Goal: Task Accomplishment & Management: Manage account settings

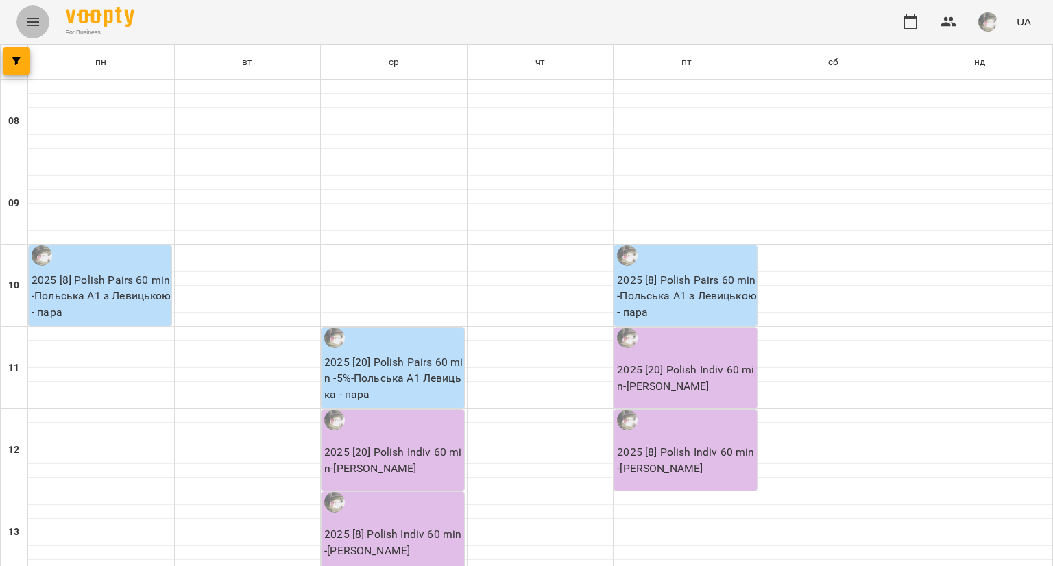
click at [29, 25] on icon "Menu" at bounding box center [33, 22] width 12 height 8
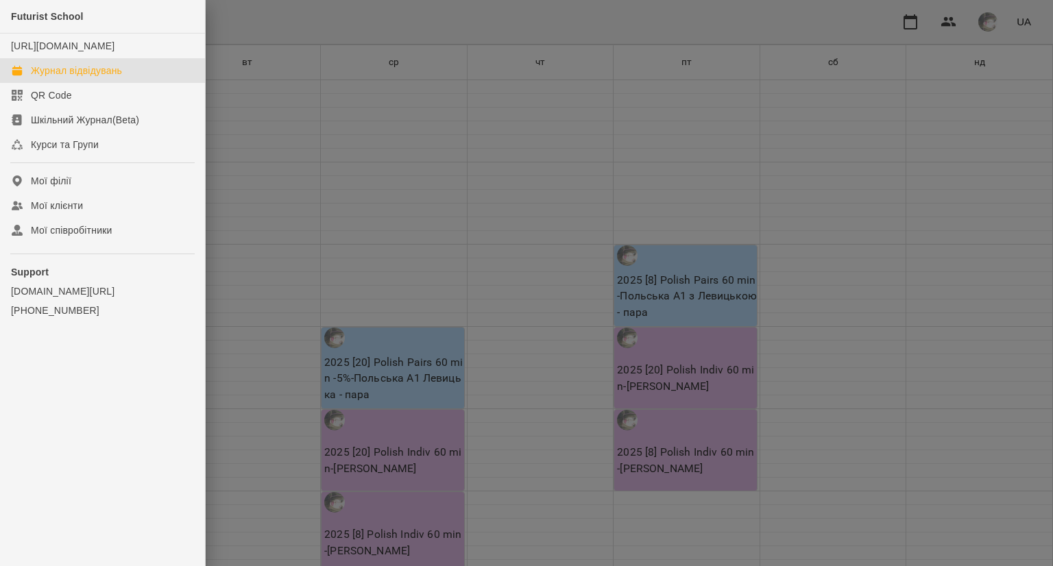
click at [52, 77] on div "Журнал відвідувань" at bounding box center [76, 71] width 91 height 14
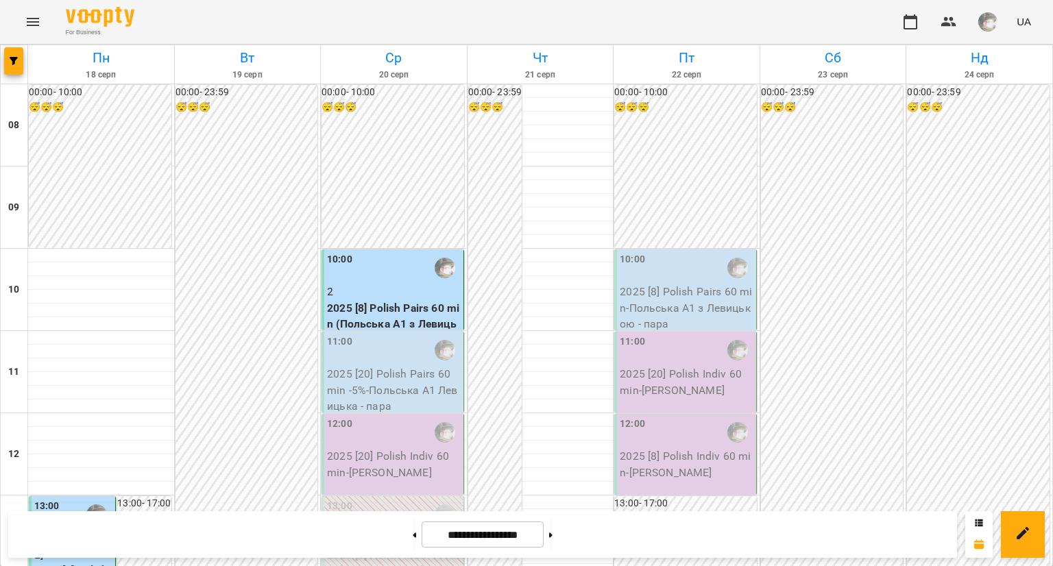
scroll to position [61, 0]
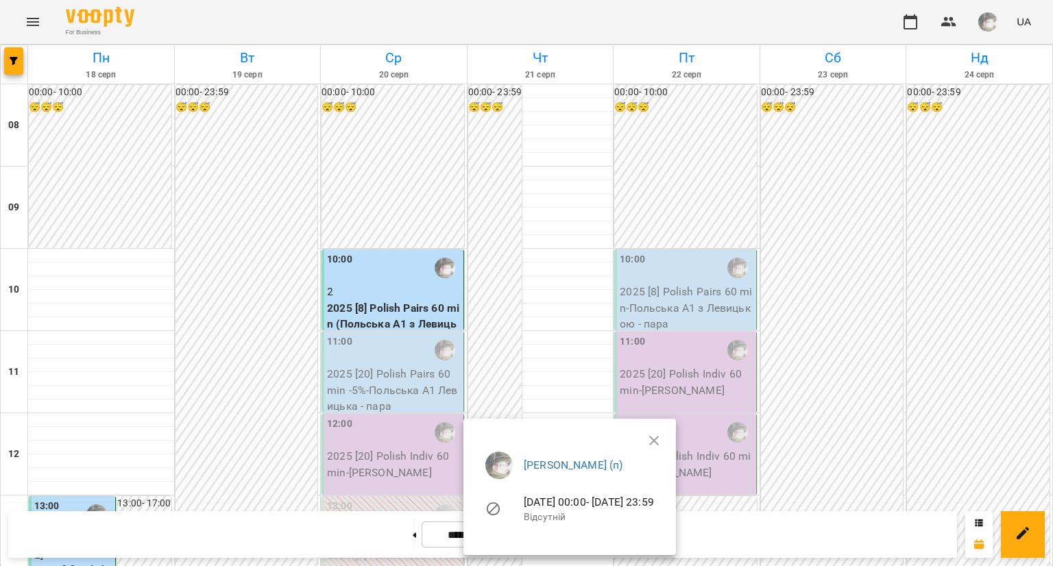
click at [246, 226] on div at bounding box center [526, 283] width 1053 height 566
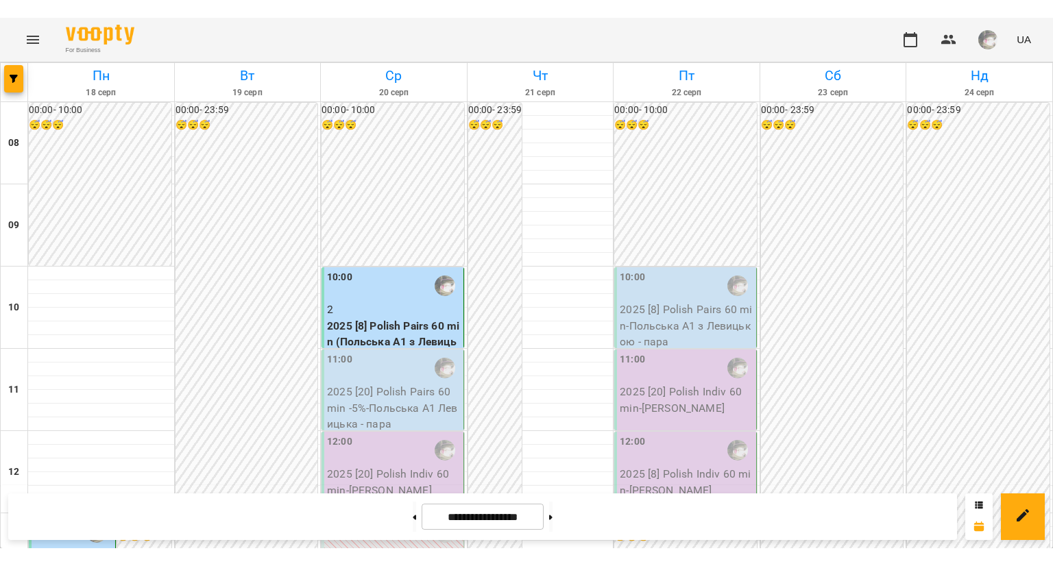
scroll to position [550, 0]
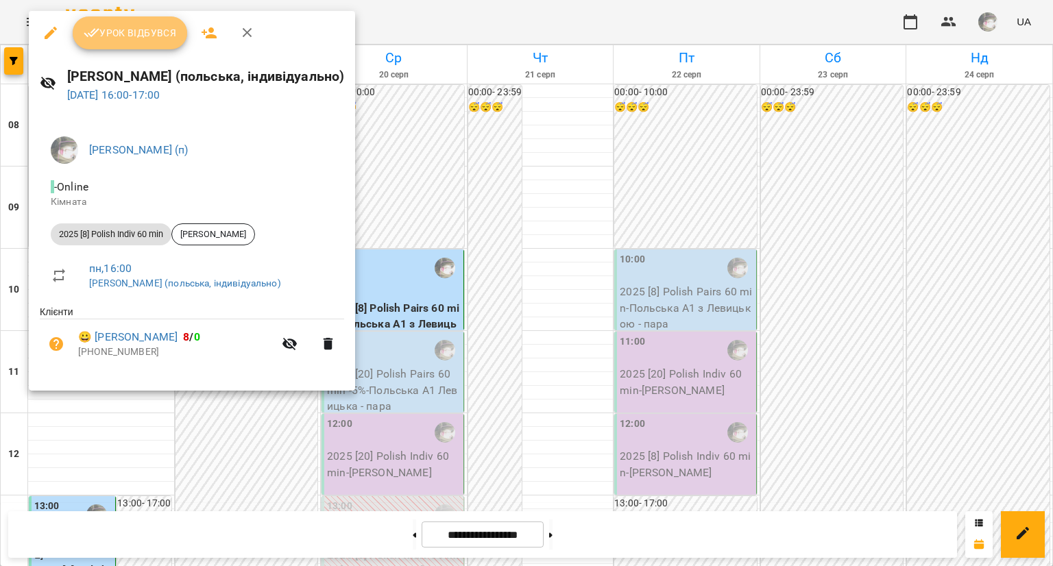
click at [163, 25] on span "Урок відбувся" at bounding box center [130, 33] width 93 height 16
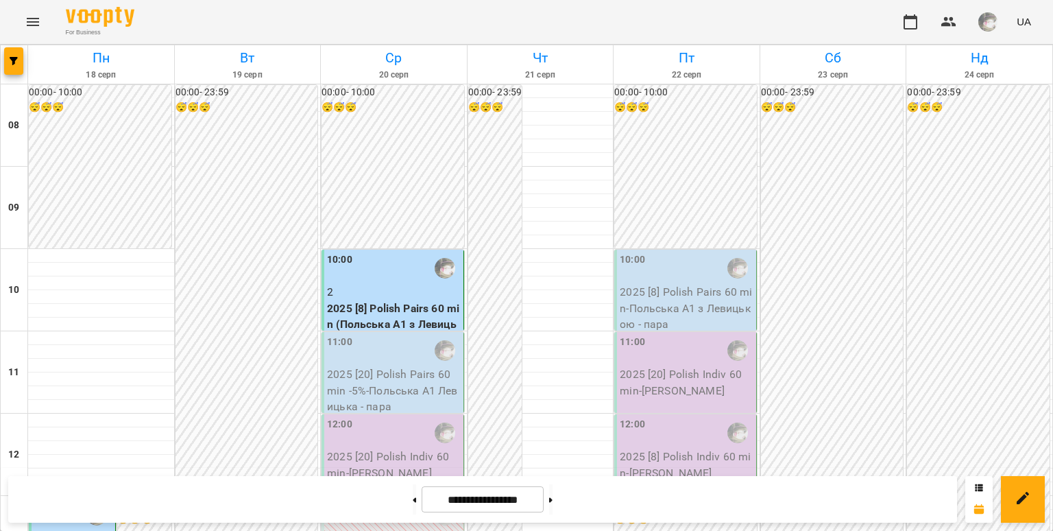
scroll to position [600, 0]
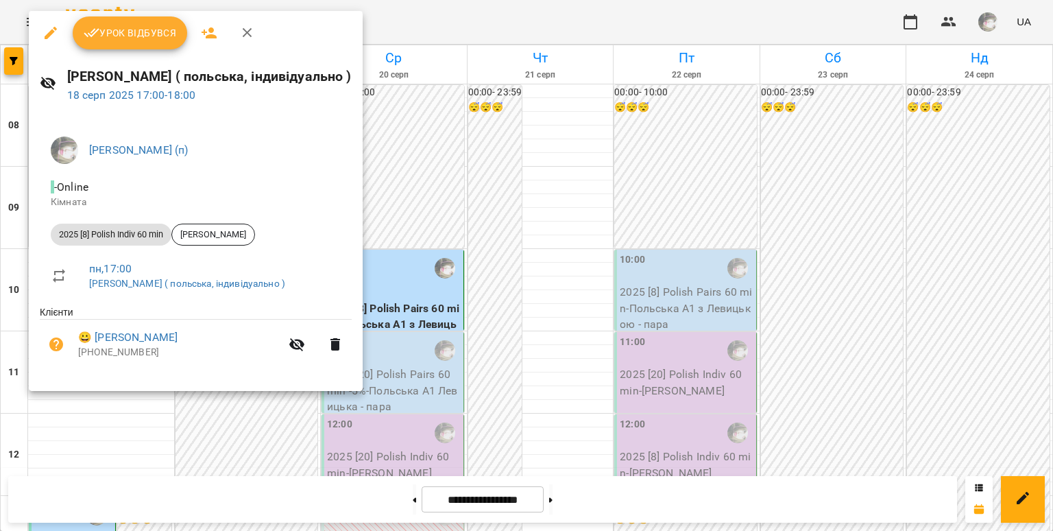
click at [370, 154] on div at bounding box center [526, 265] width 1053 height 531
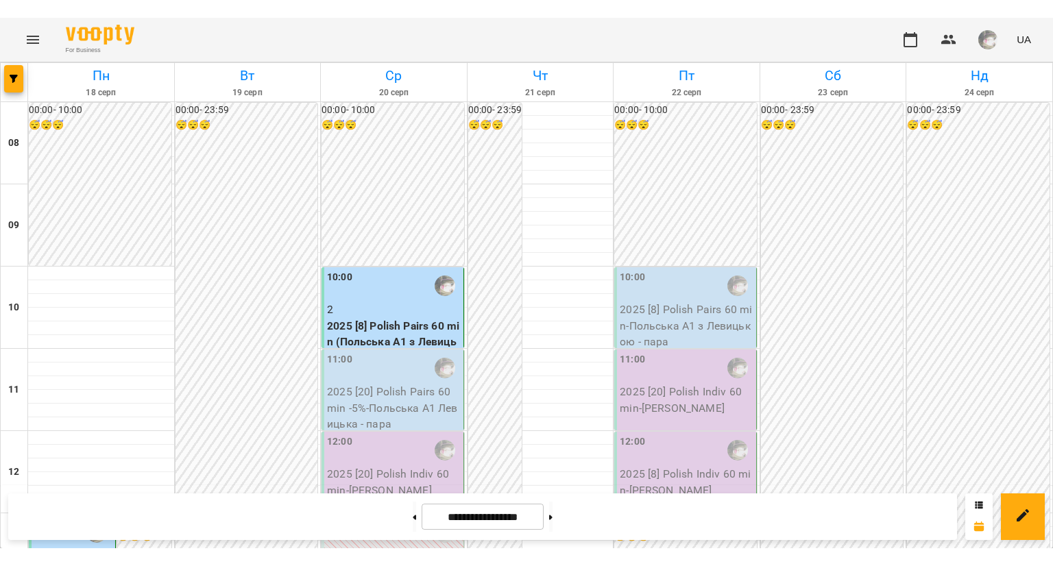
scroll to position [641, 0]
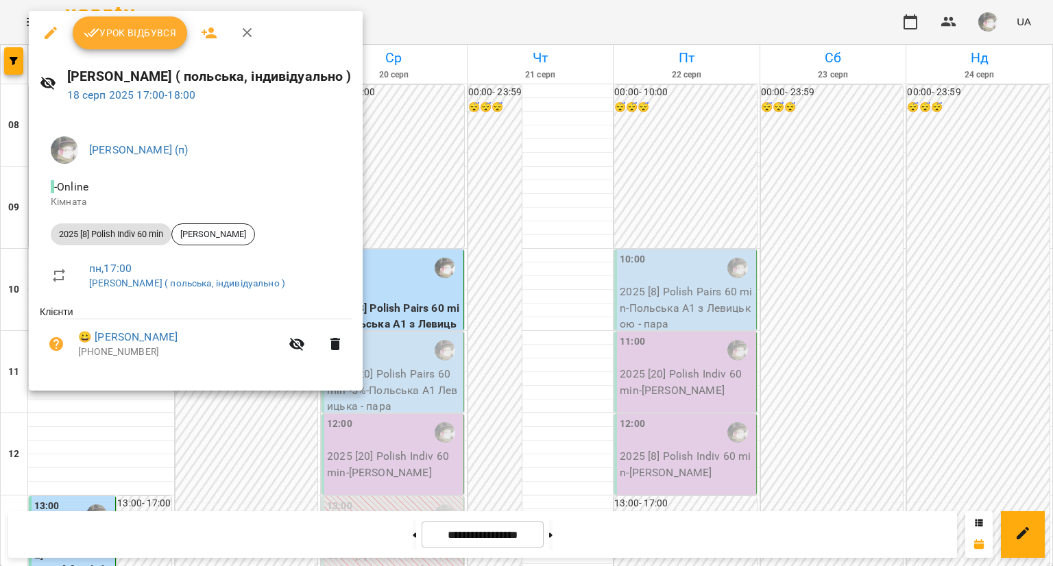
click at [148, 36] on span "Урок відбувся" at bounding box center [130, 33] width 93 height 16
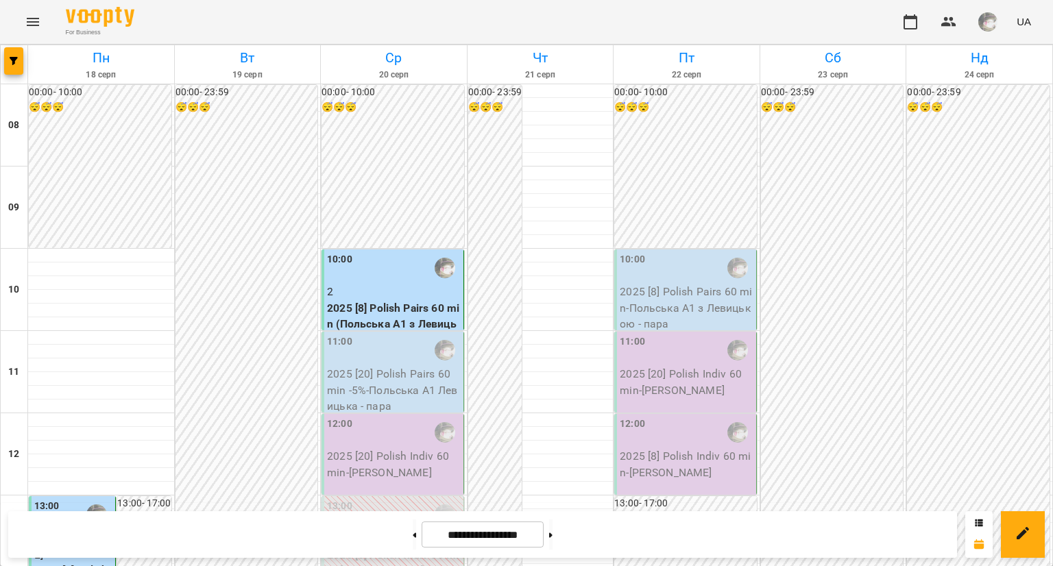
scroll to position [628, 0]
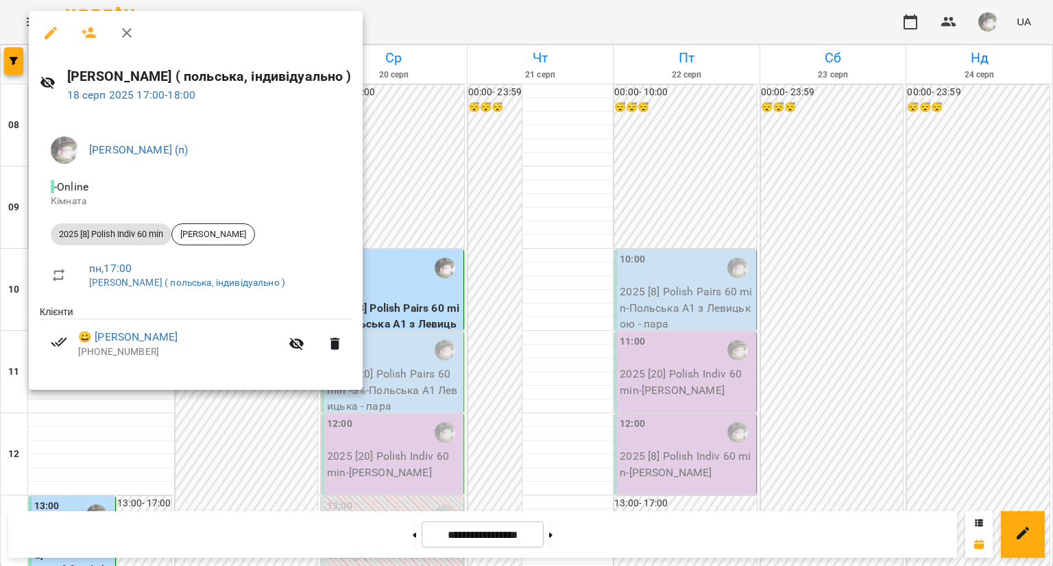
click at [202, 415] on div at bounding box center [526, 283] width 1053 height 566
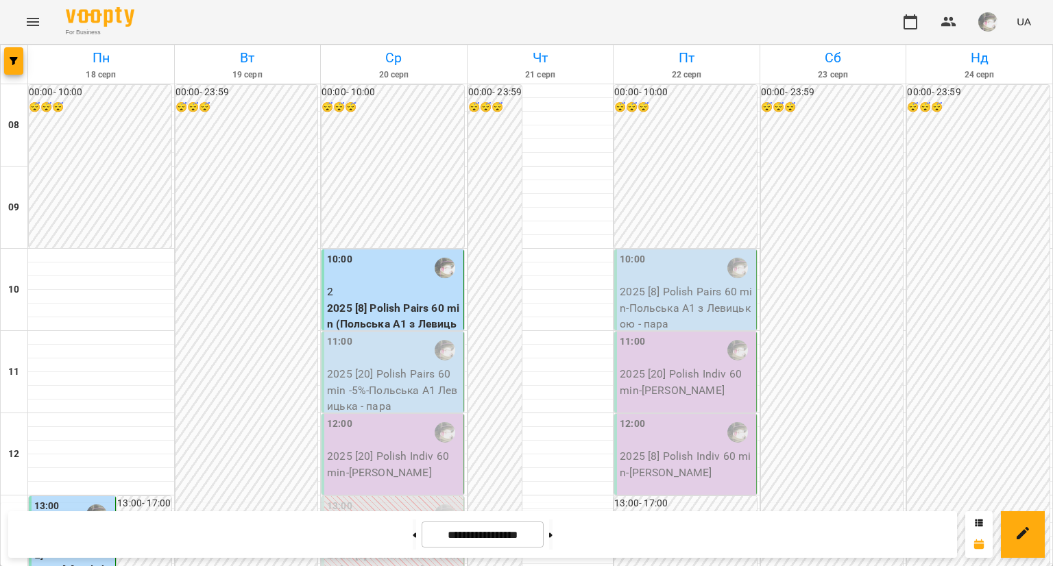
scroll to position [742, 0]
click at [558, 526] on div at bounding box center [551, 535] width 14 height 30
click at [552, 529] on button at bounding box center [550, 535] width 3 height 30
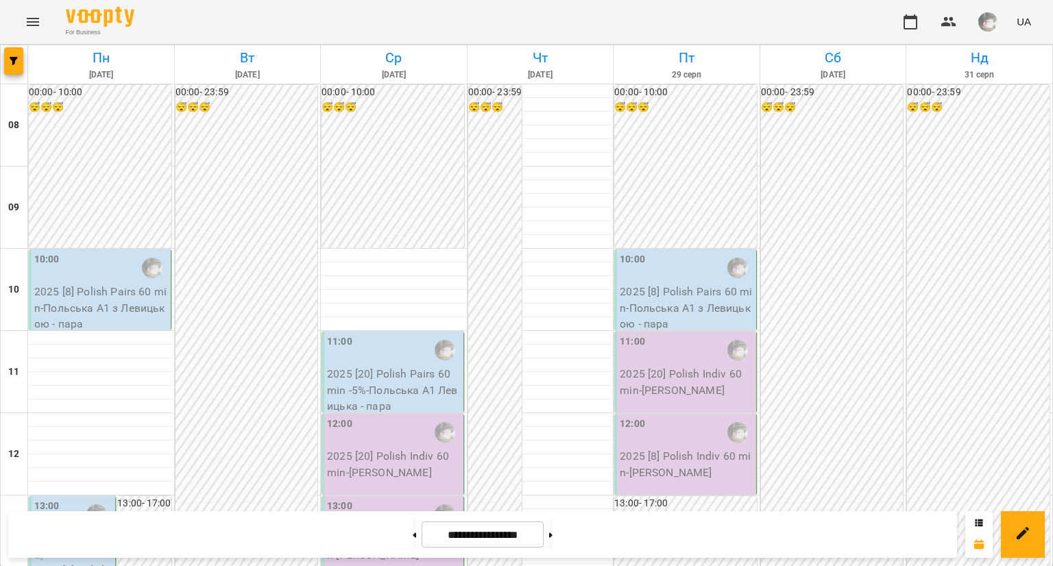
scroll to position [814, 0]
click at [552, 530] on button at bounding box center [550, 535] width 3 height 30
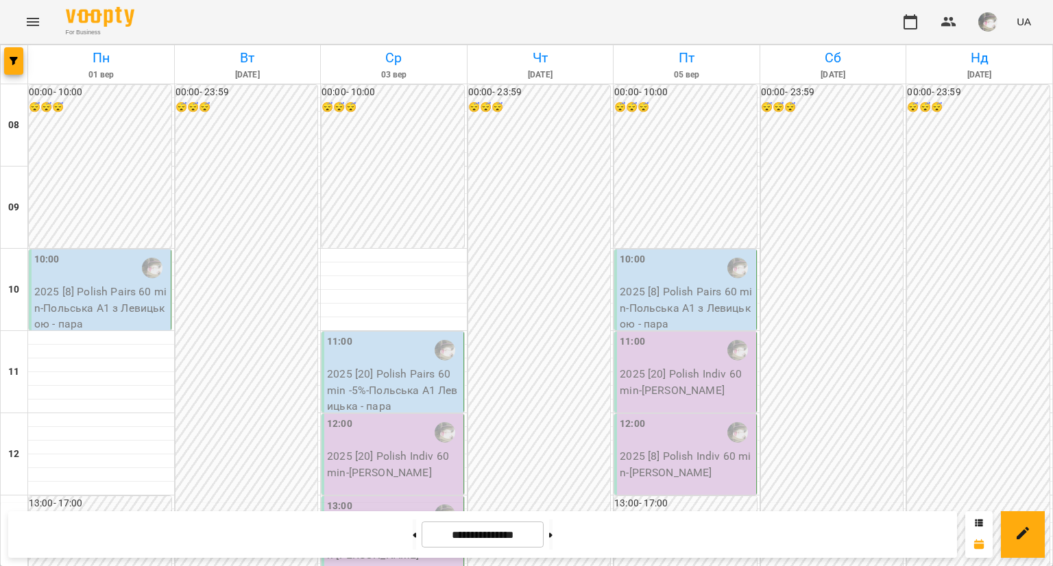
scroll to position [813, 0]
click at [413, 542] on button at bounding box center [414, 535] width 3 height 30
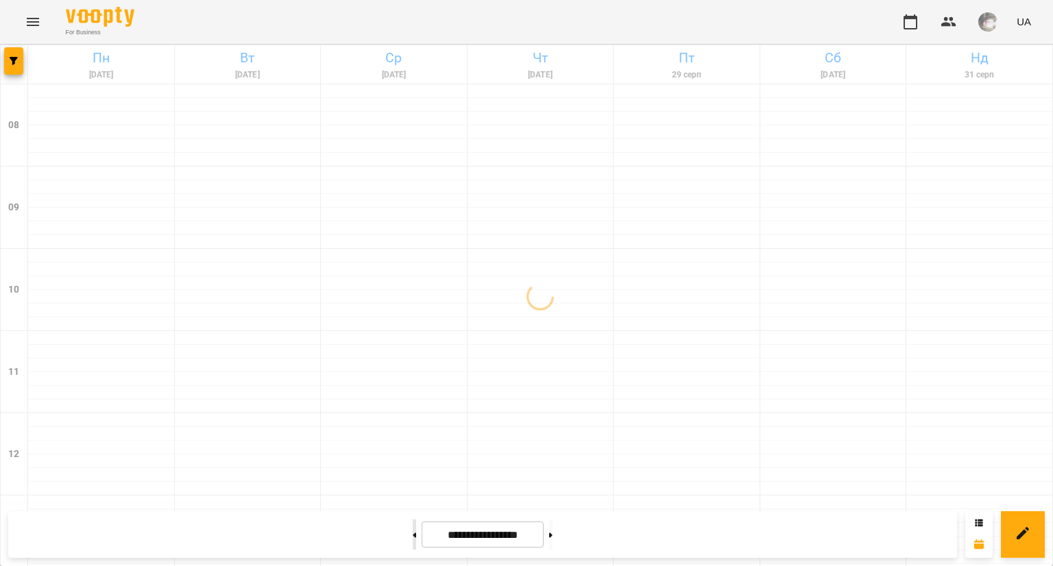
click at [413, 542] on button at bounding box center [414, 535] width 3 height 30
type input "**********"
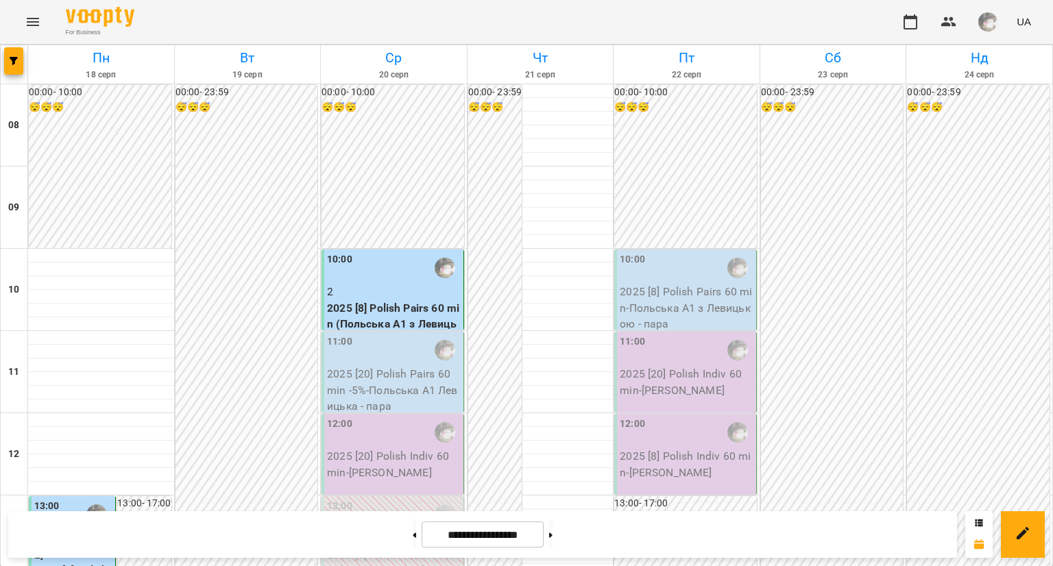
scroll to position [659, 0]
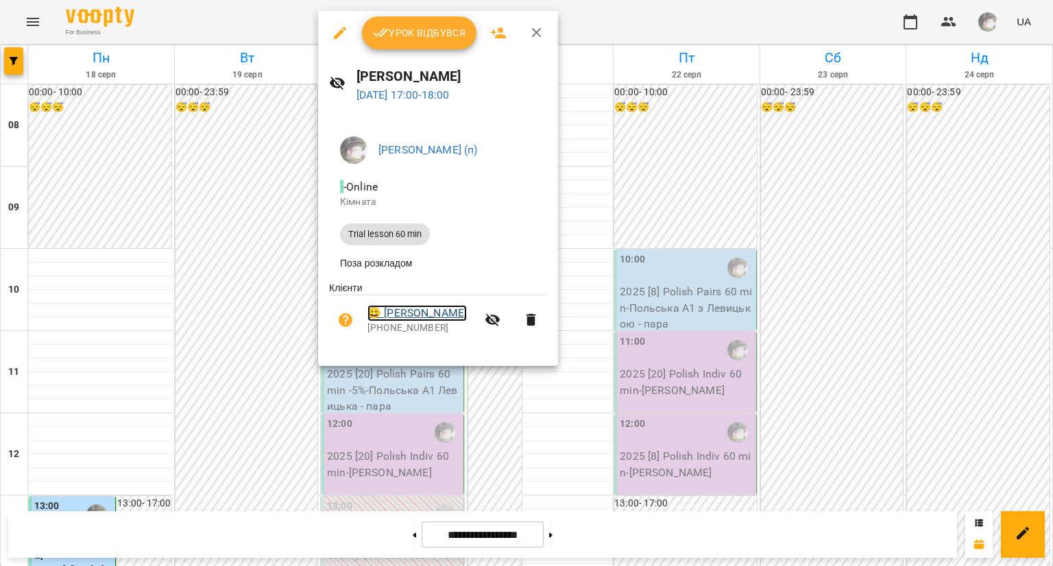
click at [390, 321] on link "😀 [PERSON_NAME]" at bounding box center [416, 313] width 99 height 16
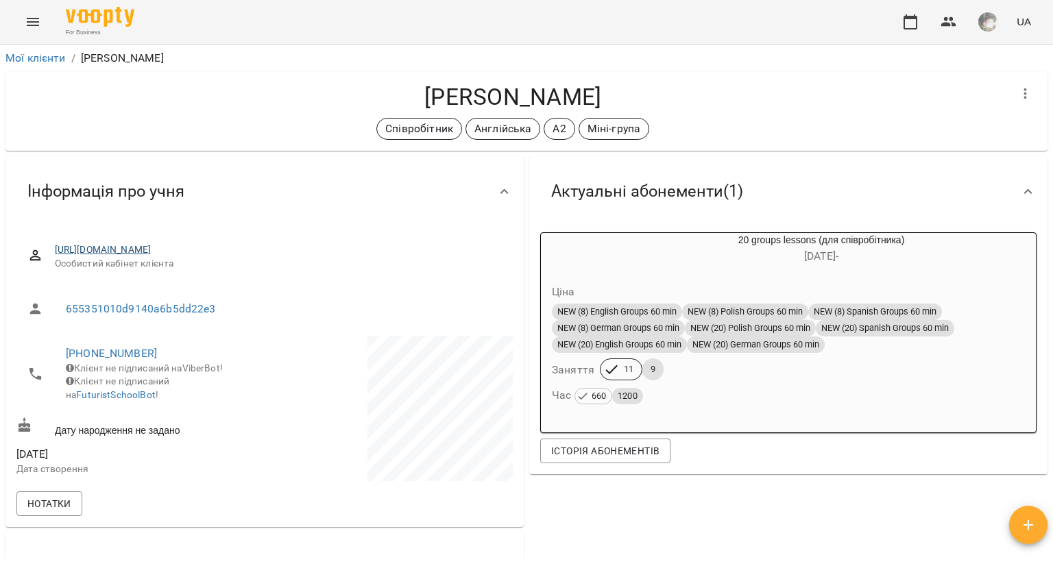
drag, startPoint x: 236, startPoint y: 256, endPoint x: 243, endPoint y: 247, distance: 10.7
click at [243, 247] on span "[URL][DOMAIN_NAME]" at bounding box center [278, 250] width 447 height 14
click at [151, 247] on link "[URL][DOMAIN_NAME]" at bounding box center [103, 249] width 97 height 11
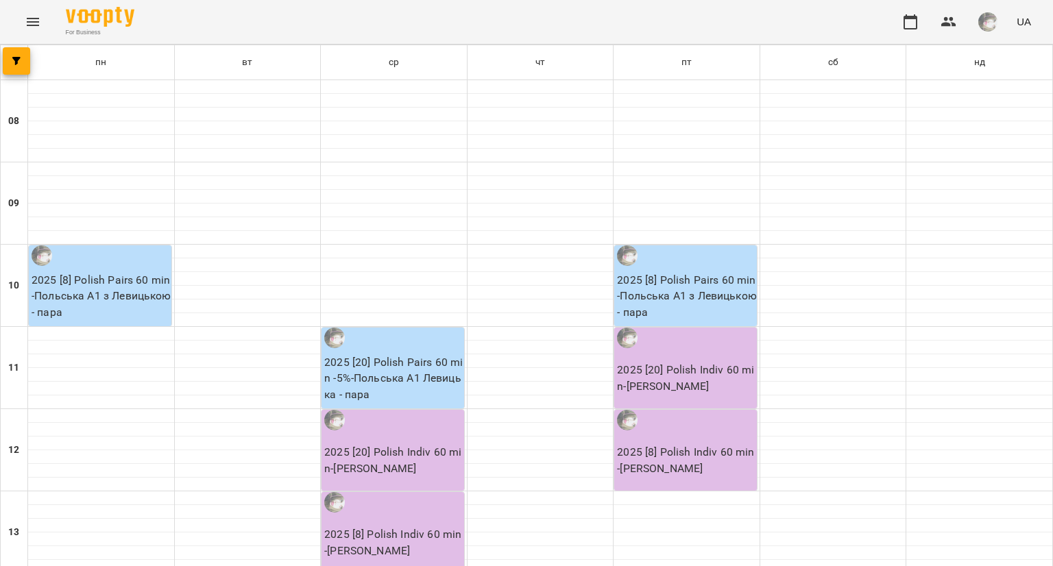
click at [29, 28] on icon "Menu" at bounding box center [33, 22] width 16 height 16
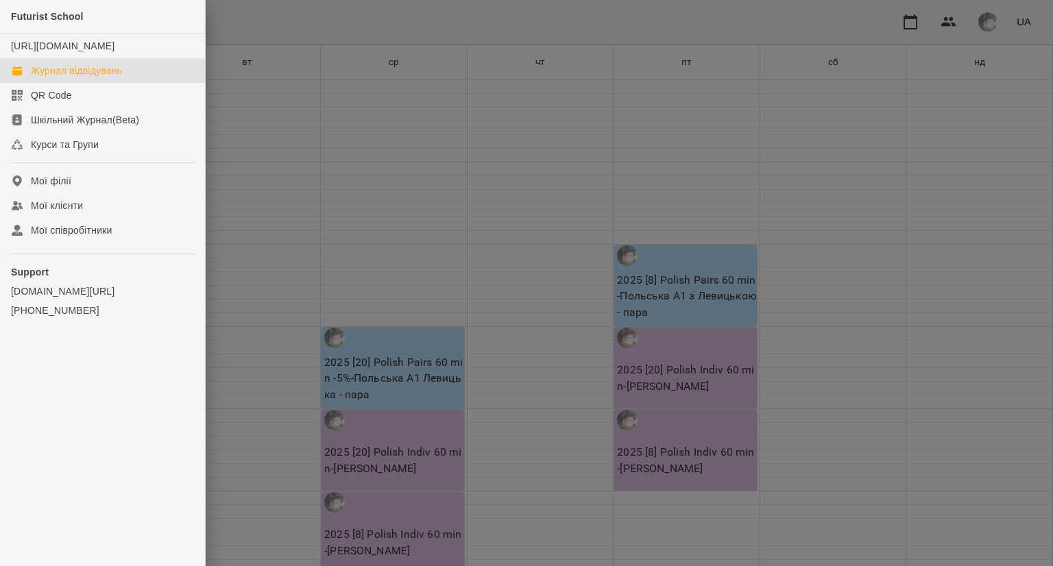
click at [49, 77] on div "Журнал відвідувань" at bounding box center [76, 71] width 91 height 14
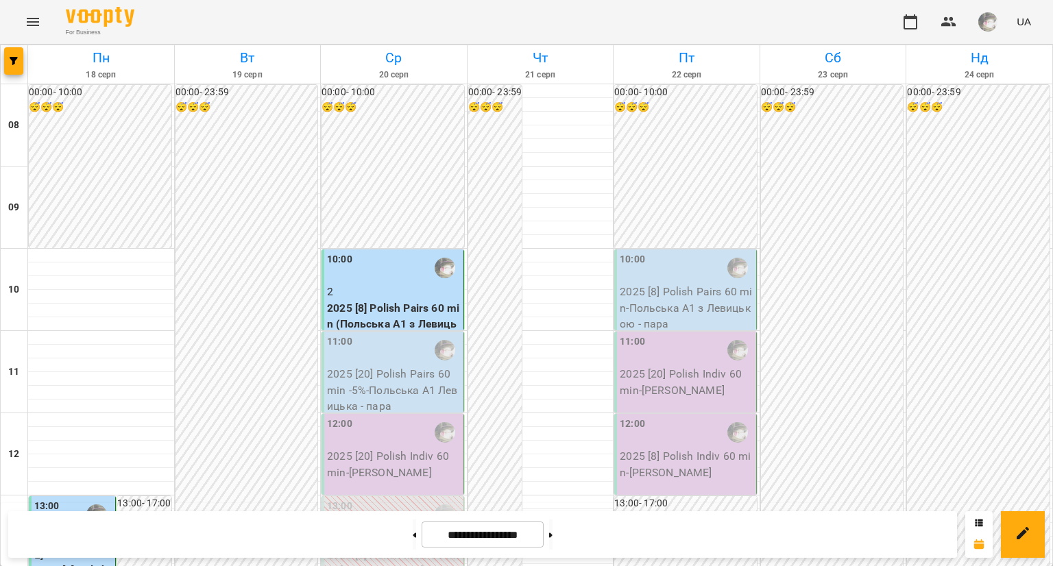
scroll to position [696, 0]
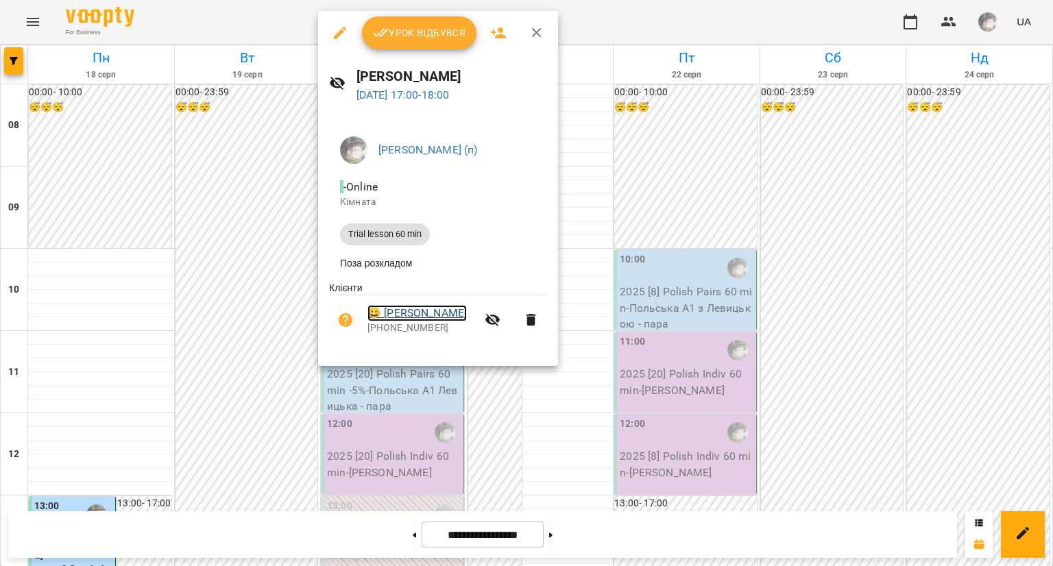
click at [403, 315] on link "😀 [PERSON_NAME]" at bounding box center [416, 313] width 99 height 16
